Goal: Obtain resource: Obtain resource

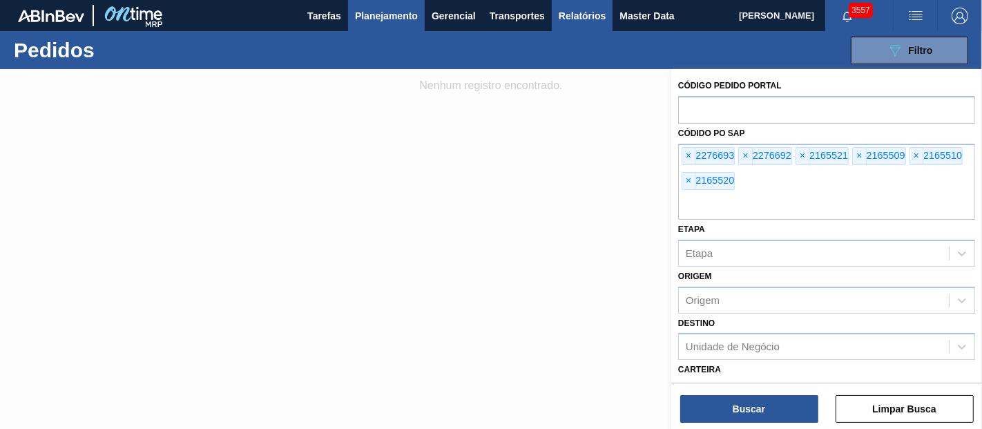
click at [596, 17] on span "Relatórios" at bounding box center [582, 16] width 47 height 17
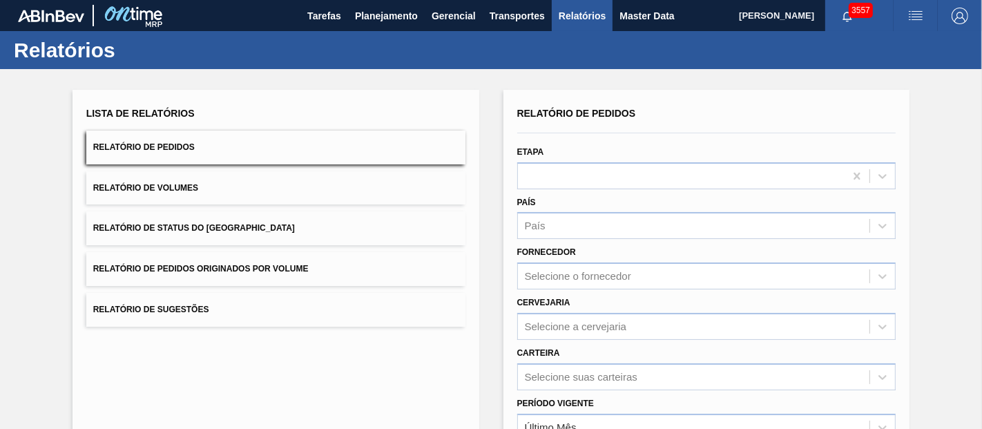
drag, startPoint x: 227, startPoint y: 261, endPoint x: 405, endPoint y: 280, distance: 179.3
click at [227, 261] on button "Relatório de Pedidos Originados por Volume" at bounding box center [275, 269] width 379 height 34
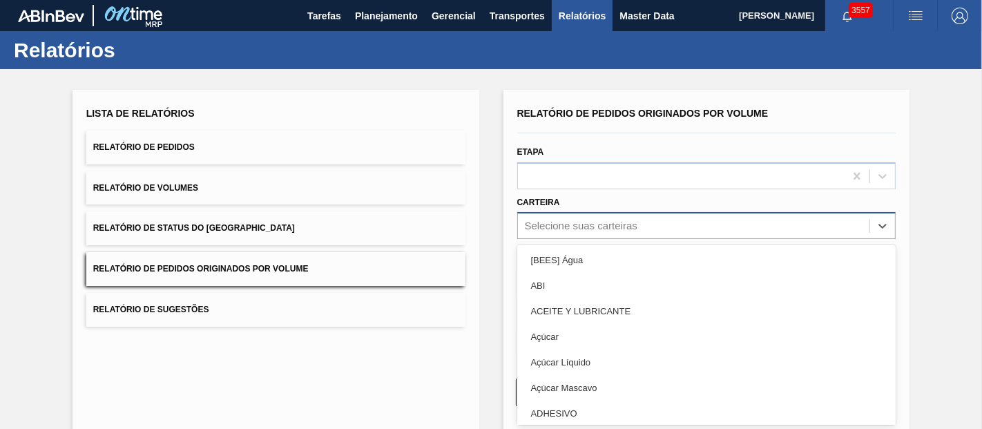
click at [577, 226] on div "option [BEES] Água focused, 1 of 101. 101 results available. Use Up and Down to…" at bounding box center [706, 225] width 379 height 27
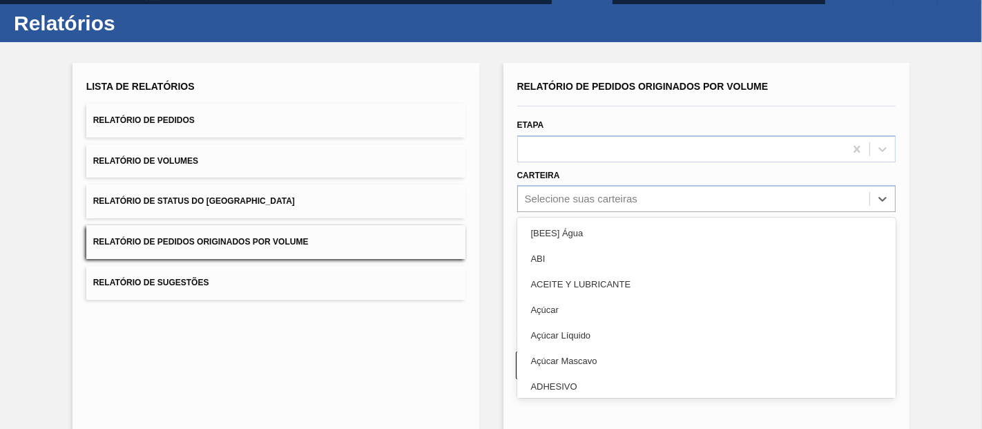
scroll to position [28, 0]
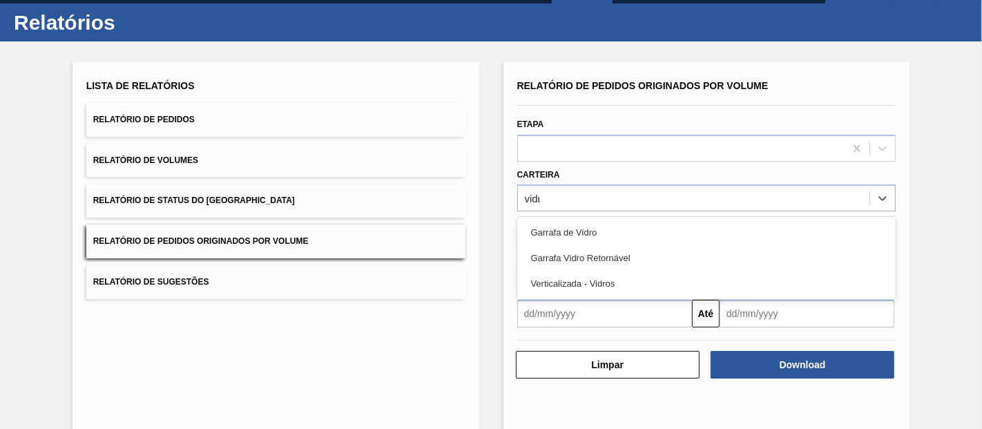
type input "vidro"
click at [576, 225] on div "Garrafa de Vidro" at bounding box center [706, 233] width 379 height 26
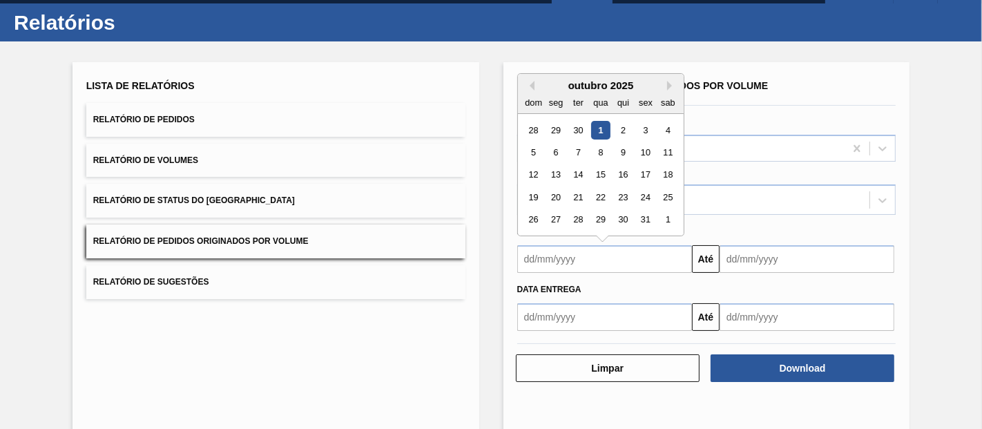
click at [558, 263] on input "text" at bounding box center [604, 259] width 175 height 28
click at [526, 86] on button "Previous Month" at bounding box center [530, 86] width 10 height 10
click at [558, 122] on div "1" at bounding box center [555, 130] width 19 height 19
type input "[DATE]"
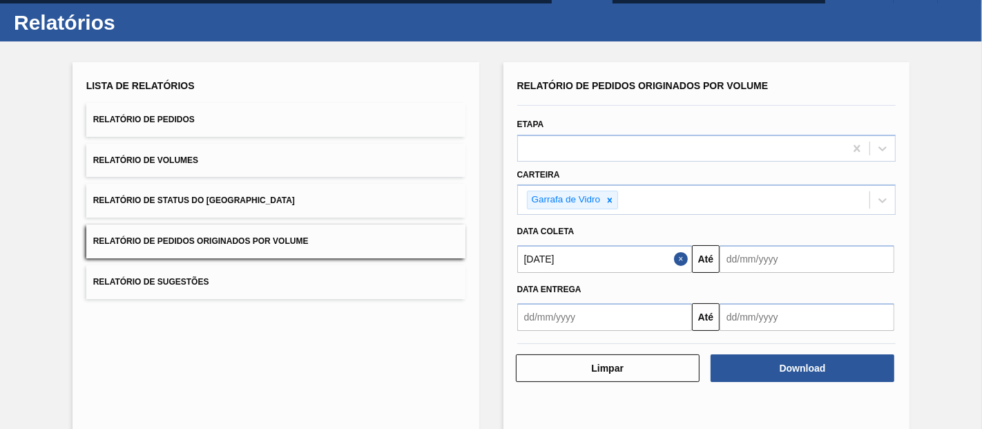
click at [738, 259] on input "text" at bounding box center [807, 259] width 175 height 28
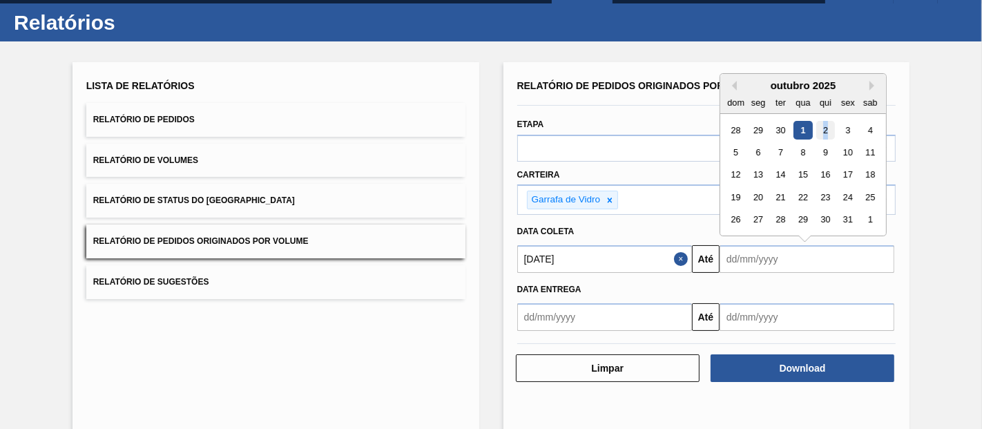
click at [824, 127] on div "2" at bounding box center [826, 130] width 19 height 19
type input "[DATE]"
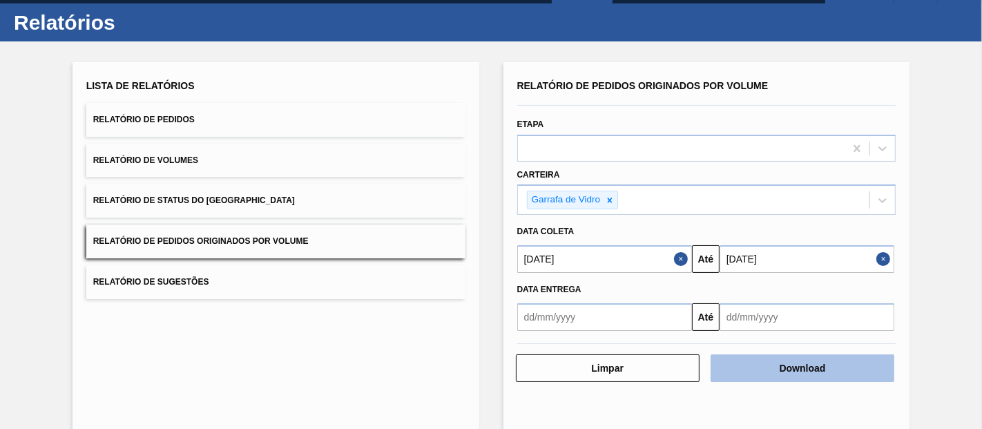
click at [830, 367] on button "Download" at bounding box center [803, 368] width 184 height 28
